Goal: Check status: Check status

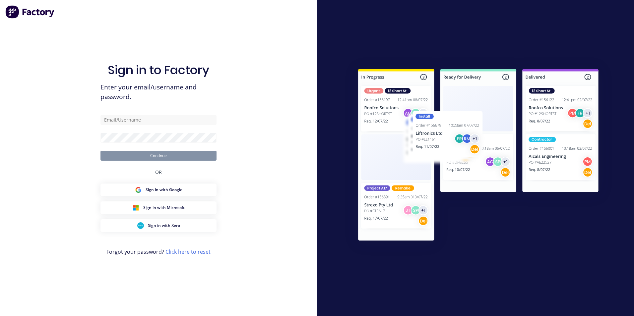
click at [130, 114] on div "Sign in to Factory Enter your email/username and password. Continue OR Sign in …" at bounding box center [158, 165] width 116 height 292
click at [132, 119] on input "text" at bounding box center [158, 120] width 116 height 10
type input "[EMAIL_ADDRESS][DOMAIN_NAME]"
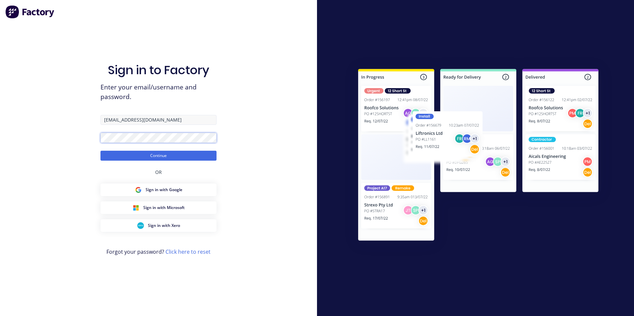
click at [100, 151] on button "Continue" at bounding box center [158, 156] width 116 height 10
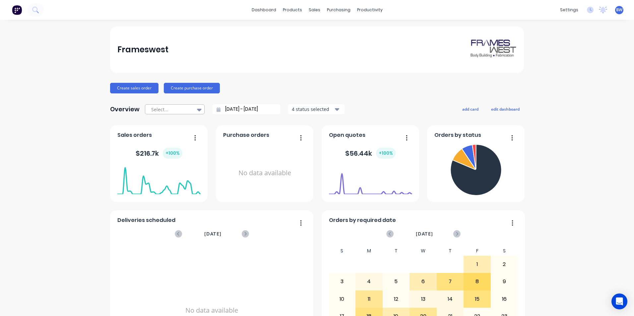
click at [190, 112] on div "Select..." at bounding box center [171, 110] width 46 height 10
click at [189, 134] on div "Month to date" at bounding box center [175, 137] width 60 height 12
type input "[DATE] - [DATE]"
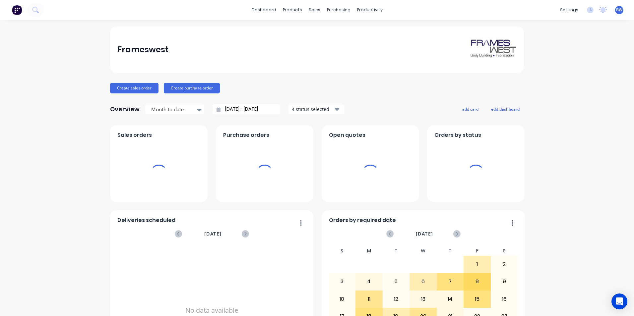
click at [305, 108] on div "4 status selected" at bounding box center [313, 109] width 42 height 7
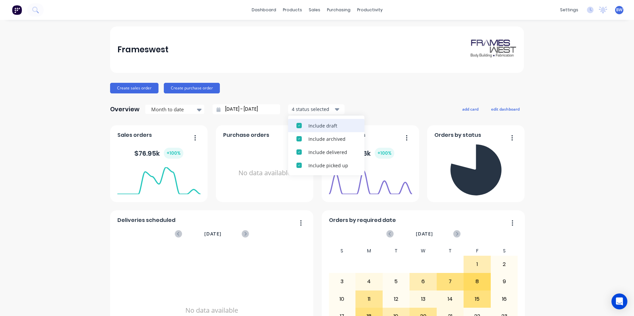
click at [307, 120] on button "Include draft" at bounding box center [326, 125] width 76 height 13
click at [307, 120] on button "Include archived" at bounding box center [326, 125] width 76 height 13
click at [318, 89] on div "Create sales order Create purchase order" at bounding box center [317, 88] width 414 height 11
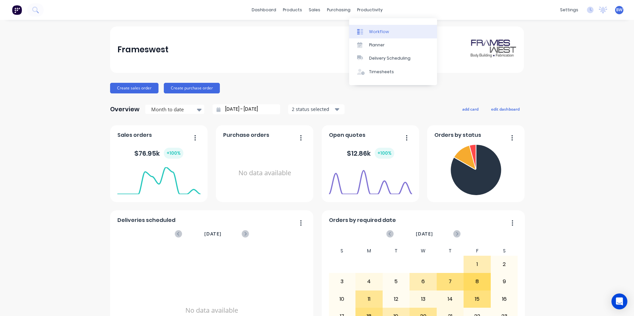
click at [362, 30] on icon at bounding box center [360, 32] width 6 height 6
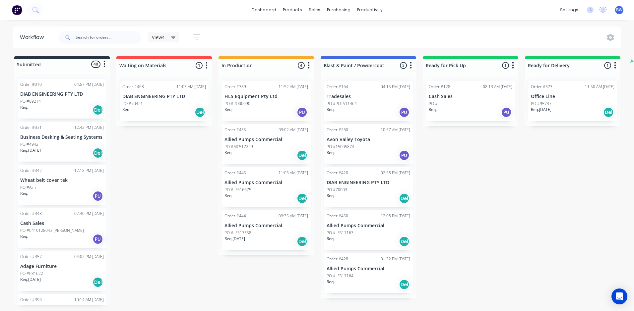
click at [367, 181] on p "DIAB ENGINEERING PTY LTD" at bounding box center [368, 183] width 84 height 6
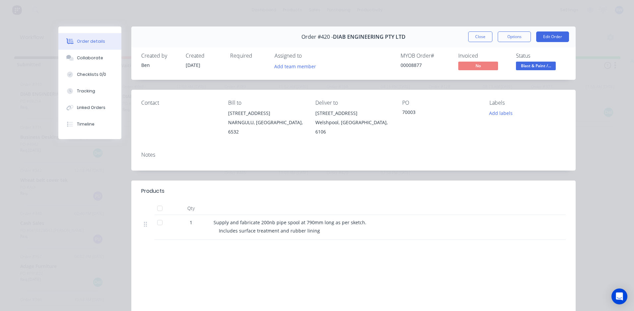
click at [533, 64] on span "Blast & Paint /..." at bounding box center [536, 66] width 40 height 8
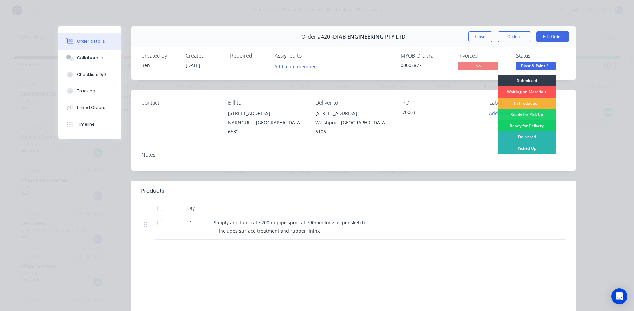
click at [511, 124] on div "Ready for Delivery" at bounding box center [526, 125] width 58 height 11
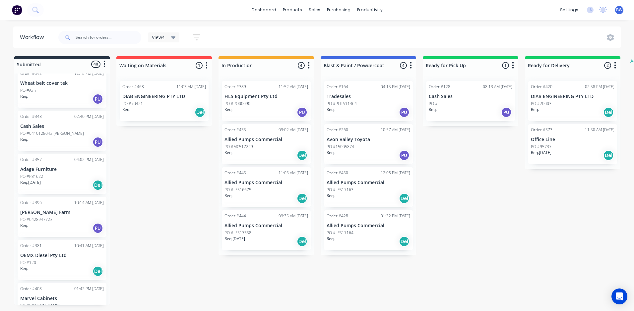
scroll to position [99, 0]
click at [50, 253] on p "OEMX Diesel Pty Ltd" at bounding box center [62, 254] width 84 height 6
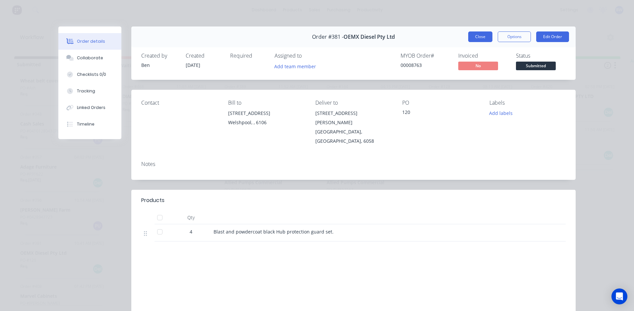
click at [469, 34] on button "Close" at bounding box center [480, 36] width 24 height 11
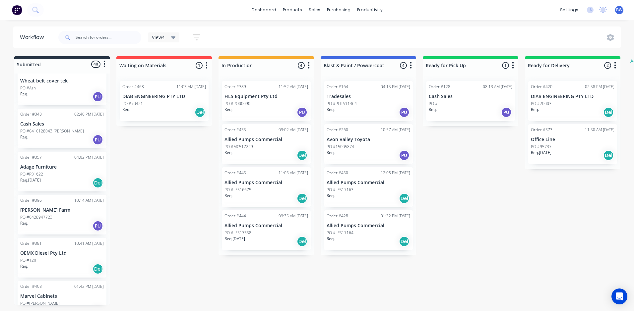
scroll to position [0, 0]
